Goal: Task Accomplishment & Management: Manage account settings

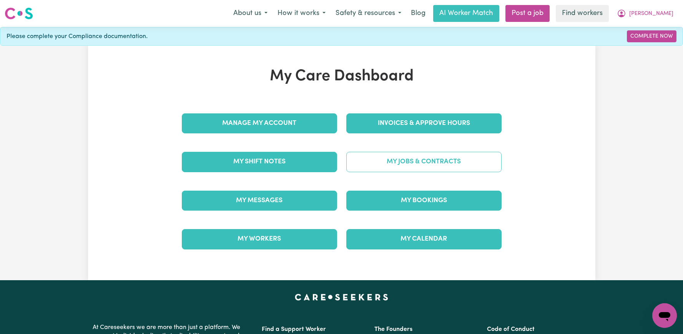
click at [416, 163] on link "My Jobs & Contracts" at bounding box center [423, 162] width 155 height 20
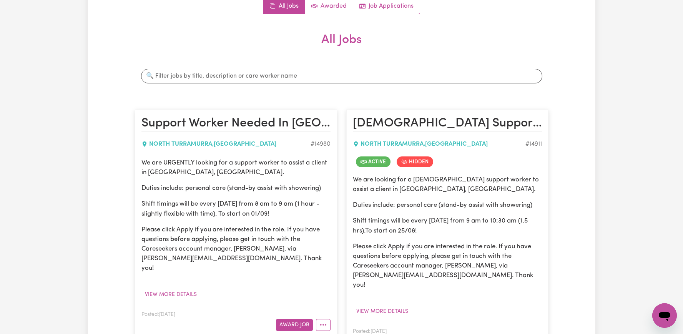
scroll to position [208, 0]
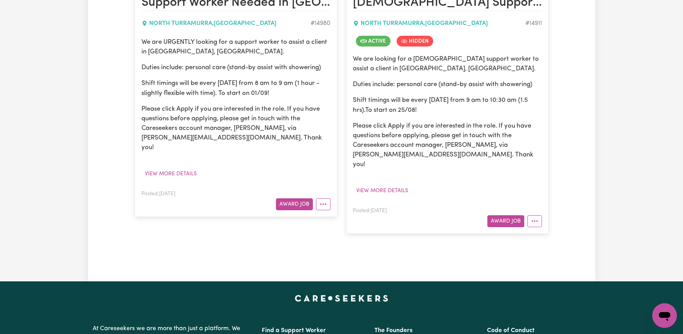
click at [325, 201] on article "Support Worker Needed In North Turramurra, NSW NORTH TURRAMURRA , New South Wal…" at bounding box center [236, 102] width 202 height 227
click at [324, 198] on button "More options" at bounding box center [323, 204] width 15 height 12
click at [538, 215] on button "More options" at bounding box center [534, 221] width 15 height 12
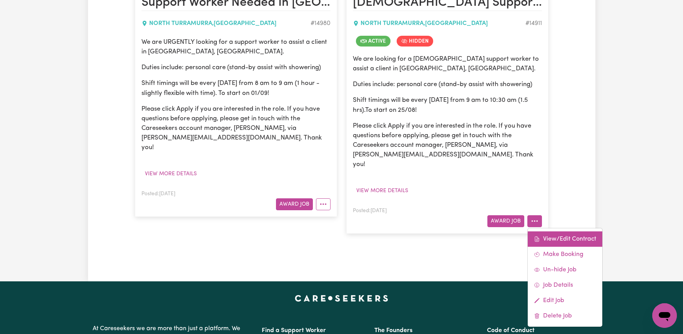
click at [540, 231] on link "View/Edit Contract" at bounding box center [565, 238] width 75 height 15
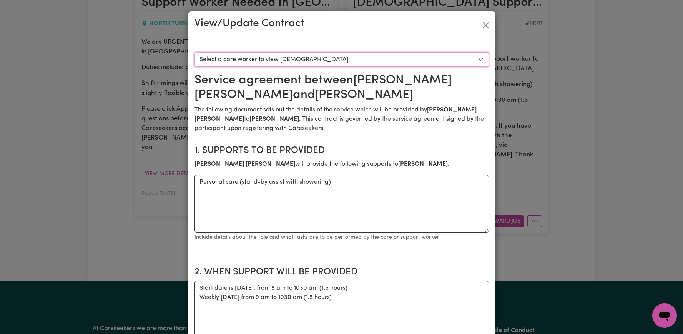
click at [304, 64] on select "Select a care worker to view contract #10530 - Liliana Lee (contract accepted)" at bounding box center [341, 59] width 294 height 15
select select "10142"
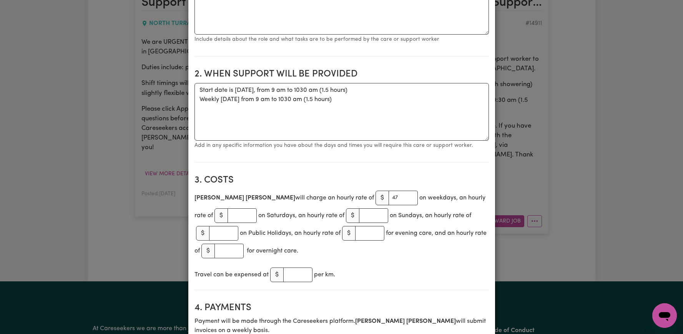
scroll to position [0, 0]
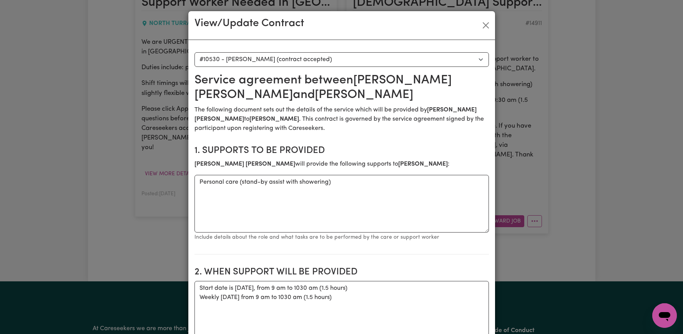
click at [492, 26] on div "View/Update Contract" at bounding box center [341, 25] width 307 height 29
click at [488, 23] on button "Close" at bounding box center [485, 25] width 12 height 12
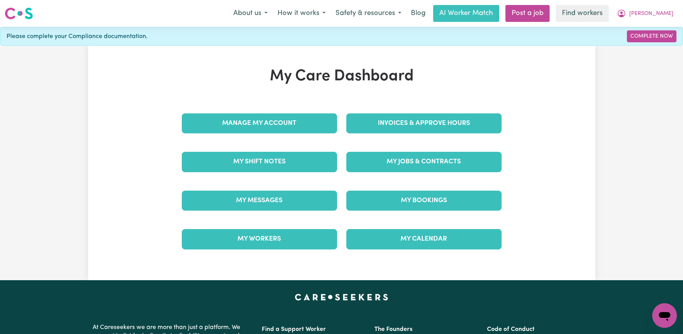
click at [355, 134] on div "Invoices & Approve Hours" at bounding box center [424, 123] width 164 height 38
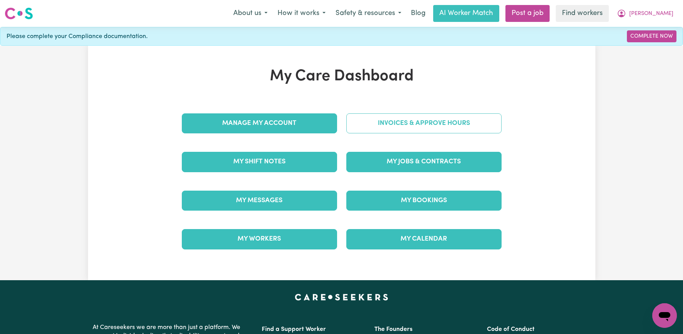
click at [355, 131] on link "Invoices & Approve Hours" at bounding box center [423, 123] width 155 height 20
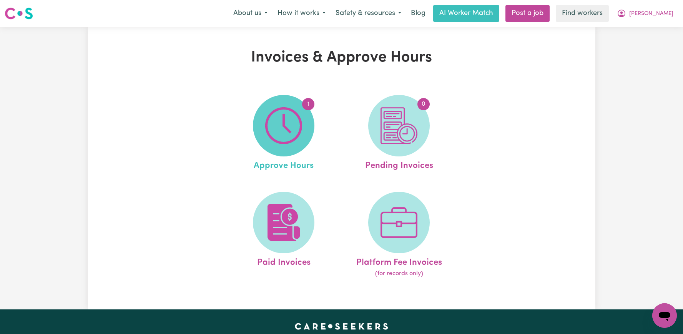
click at [279, 134] on img at bounding box center [283, 125] width 37 height 37
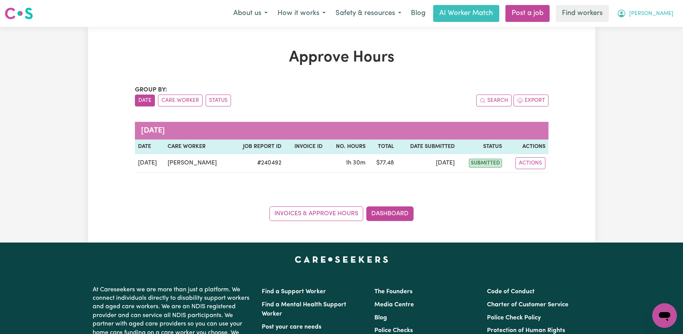
click at [669, 18] on button "[PERSON_NAME]" at bounding box center [645, 13] width 66 height 16
click at [657, 44] on link "Logout" at bounding box center [647, 44] width 61 height 15
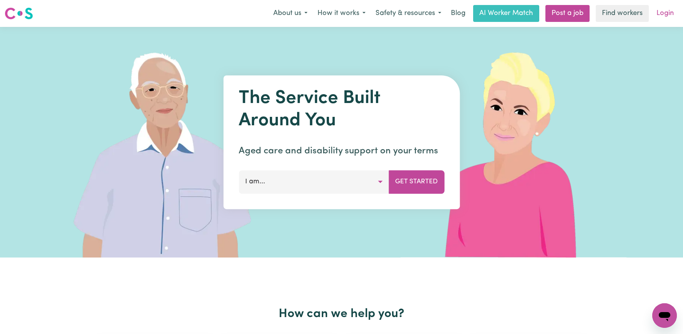
click at [666, 13] on link "Login" at bounding box center [665, 13] width 27 height 17
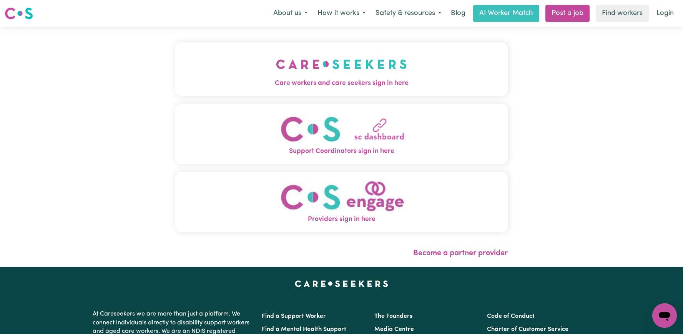
click at [273, 43] on button "Care workers and care seekers sign in here" at bounding box center [341, 69] width 332 height 54
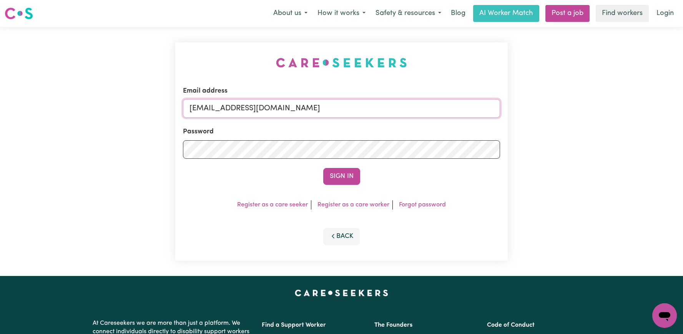
drag, startPoint x: 442, startPoint y: 111, endPoint x: 230, endPoint y: 110, distance: 212.1
click at [230, 110] on input "superuser~BryanPopplewellKNC@careseekers.com.au" at bounding box center [341, 108] width 317 height 18
type input "superuser~PerryHolzmannHCP@careseekers.com.au"
click at [323, 168] on button "Sign In" at bounding box center [341, 176] width 37 height 17
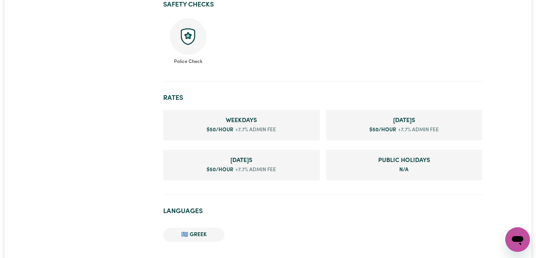
scroll to position [378, 0]
